Goal: Transaction & Acquisition: Obtain resource

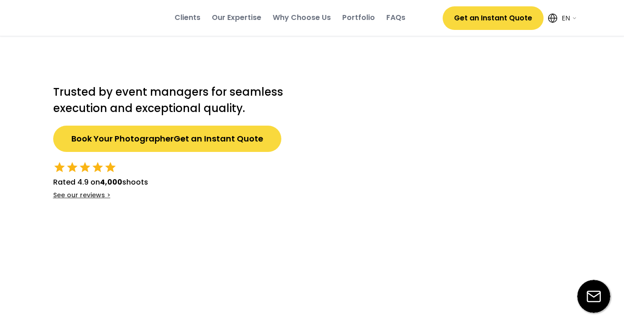
select select ""en""
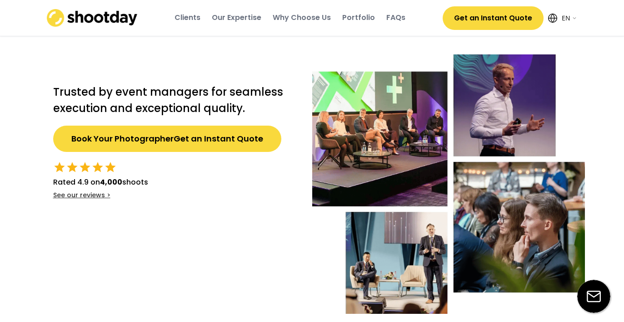
click at [189, 15] on div "Clients" at bounding box center [187, 18] width 26 height 10
click at [318, 18] on div "Why Choose Us" at bounding box center [302, 18] width 58 height 10
click at [304, 17] on div "Why Choose Us" at bounding box center [302, 18] width 58 height 10
click at [362, 23] on div "Portfolio" at bounding box center [358, 18] width 33 height 10
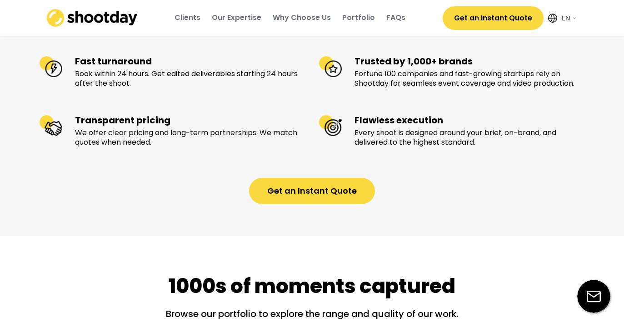
scroll to position [982, 0]
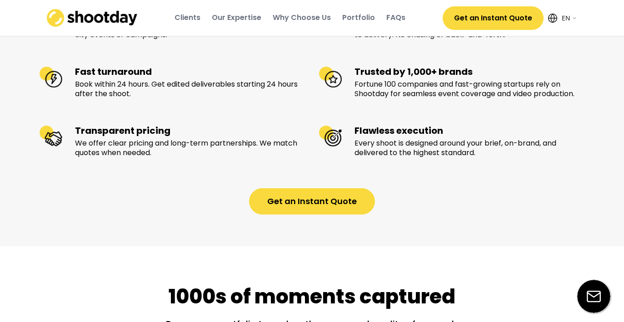
click at [236, 20] on div "Our Expertise" at bounding box center [237, 18] width 50 height 10
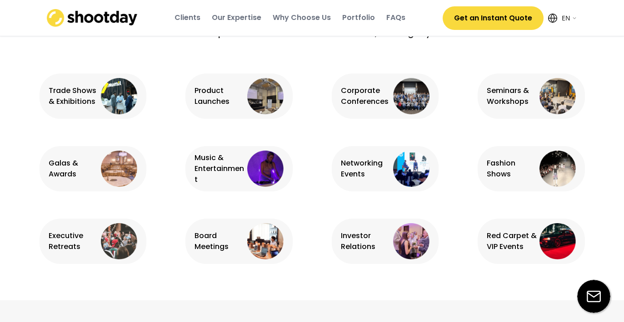
scroll to position [569, 0]
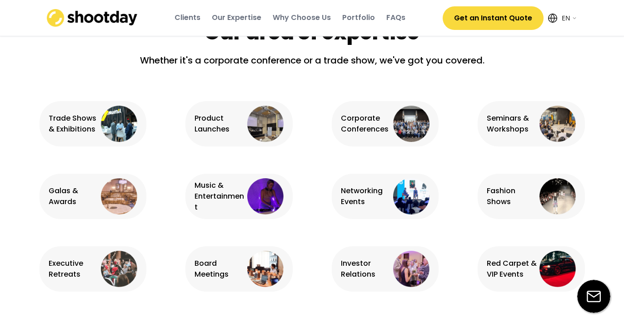
click at [488, 21] on button "Get an Instant Quote" at bounding box center [492, 18] width 101 height 24
